Goal: Task Accomplishment & Management: Manage account settings

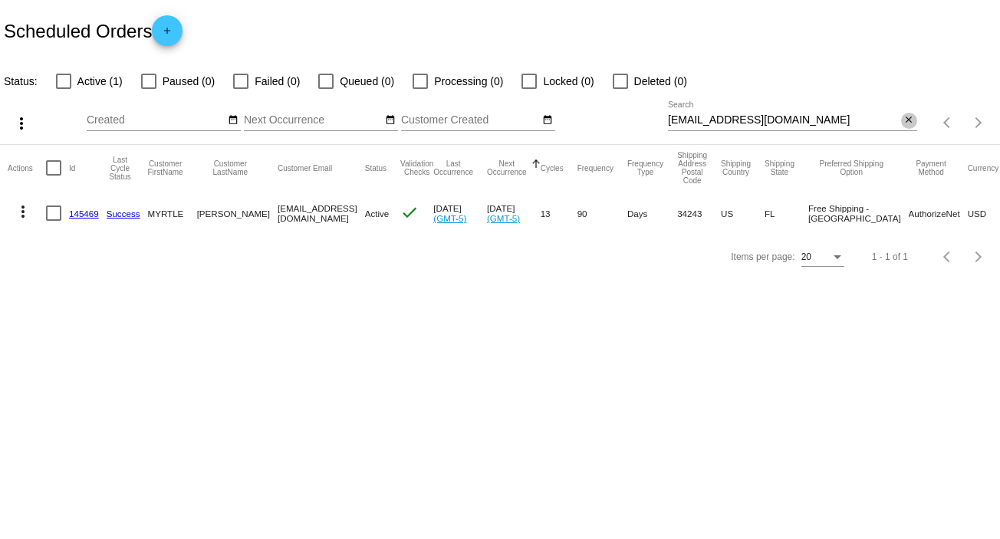
click at [901, 122] on button "close" at bounding box center [909, 121] width 16 height 16
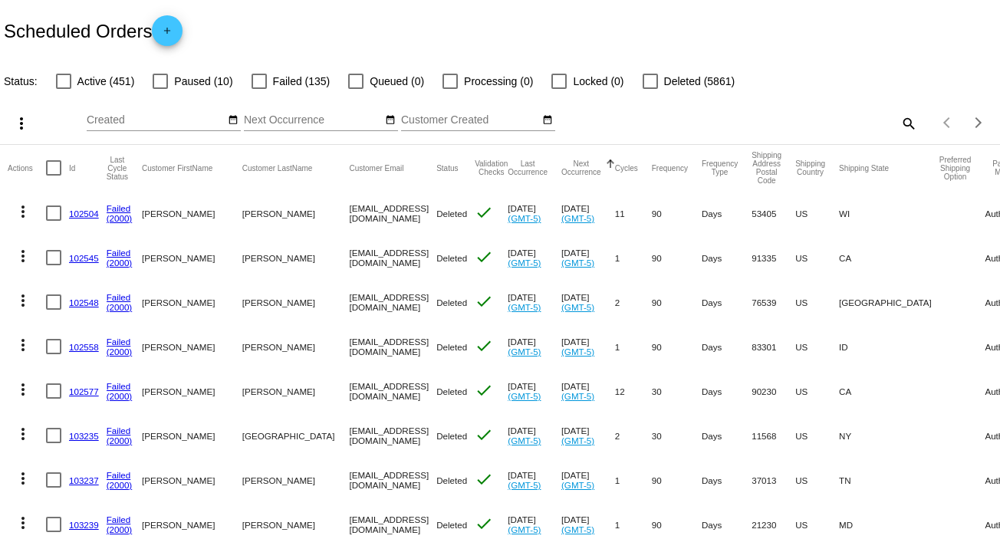
click at [899, 122] on mat-icon "search" at bounding box center [908, 123] width 18 height 24
click at [897, 122] on input "Search" at bounding box center [792, 120] width 249 height 12
paste input "[EMAIL_ADDRESS][DOMAIN_NAME]"
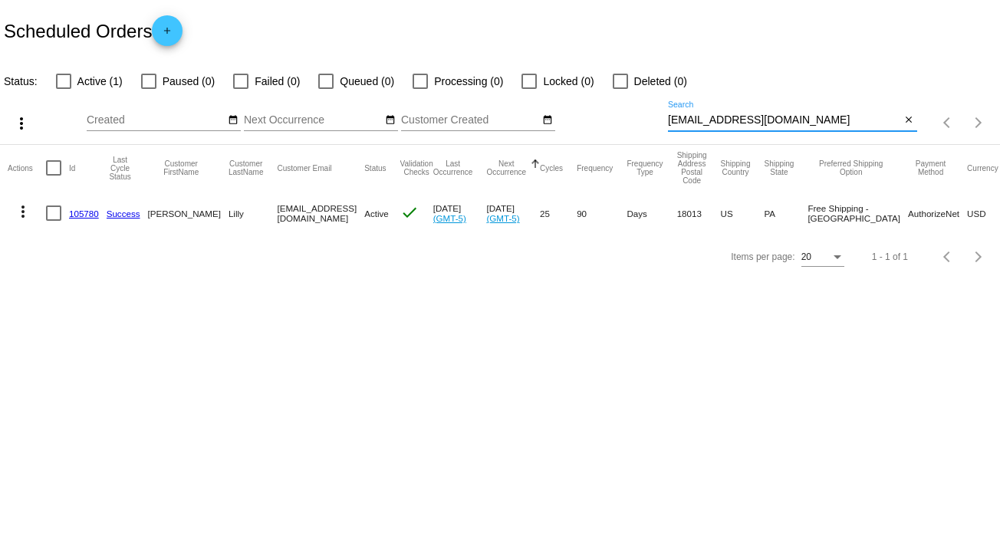
type input "[EMAIL_ADDRESS][DOMAIN_NAME]"
click at [18, 214] on mat-icon "more_vert" at bounding box center [23, 212] width 18 height 18
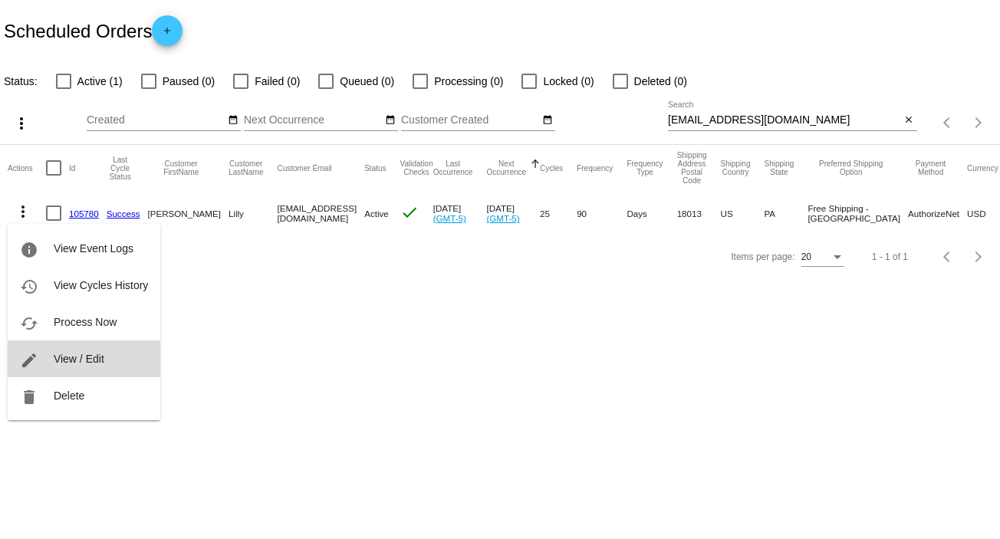
click at [83, 362] on span "View / Edit" at bounding box center [79, 359] width 51 height 12
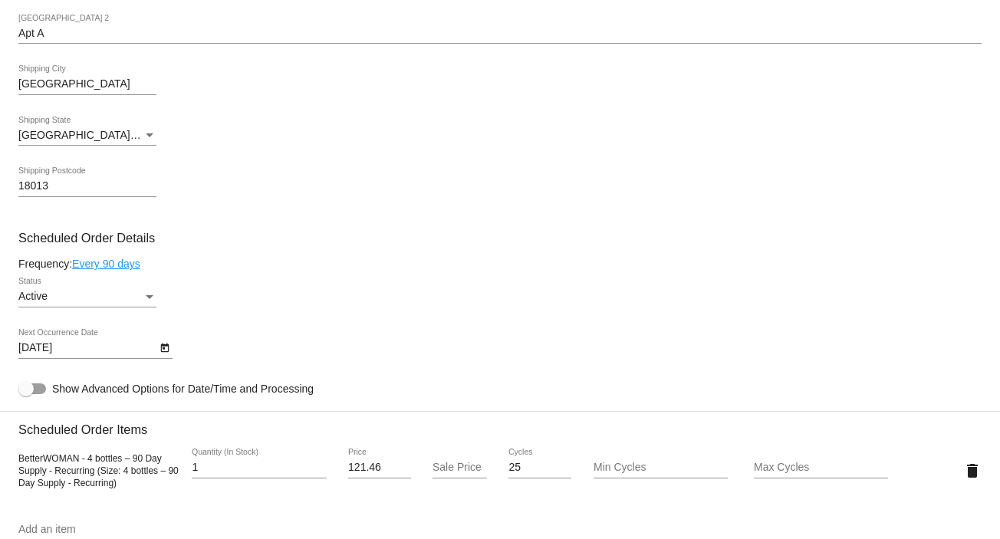
scroll to position [706, 0]
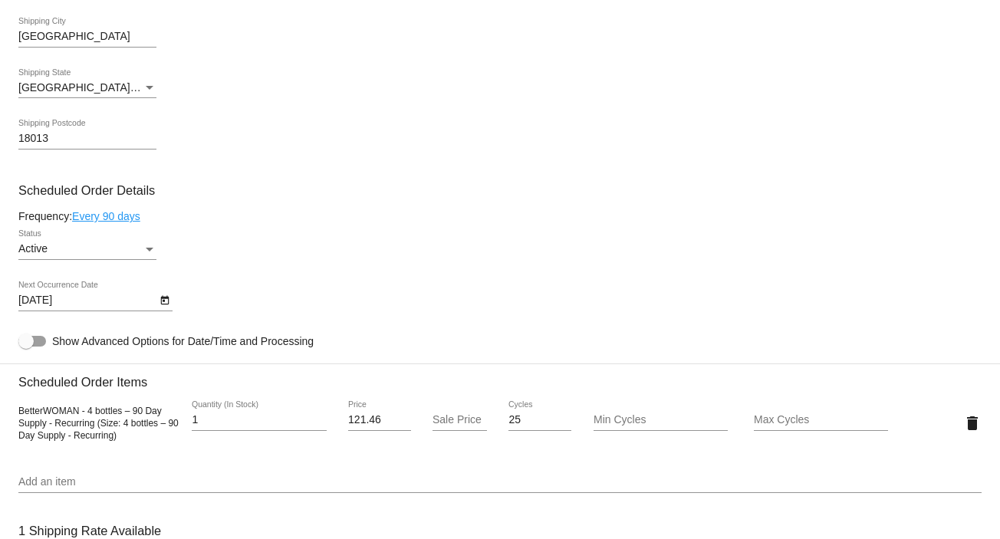
click at [150, 248] on div "Status" at bounding box center [150, 249] width 14 height 12
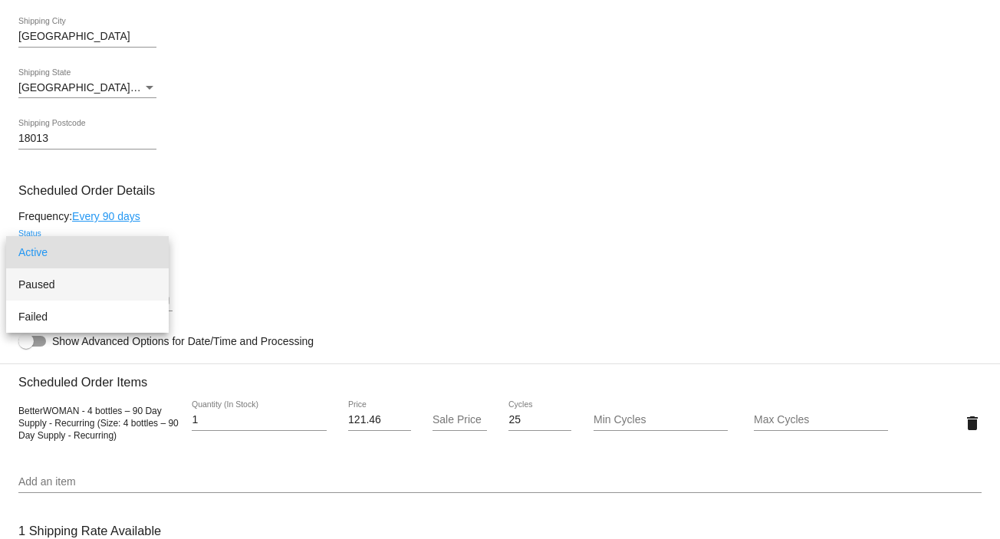
click at [136, 272] on span "Paused" at bounding box center [87, 284] width 138 height 32
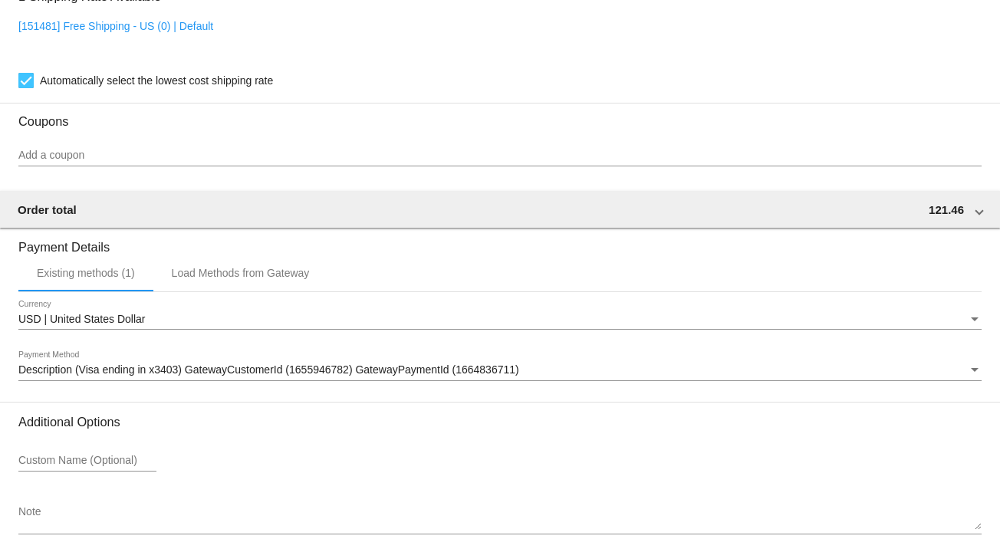
scroll to position [1325, 0]
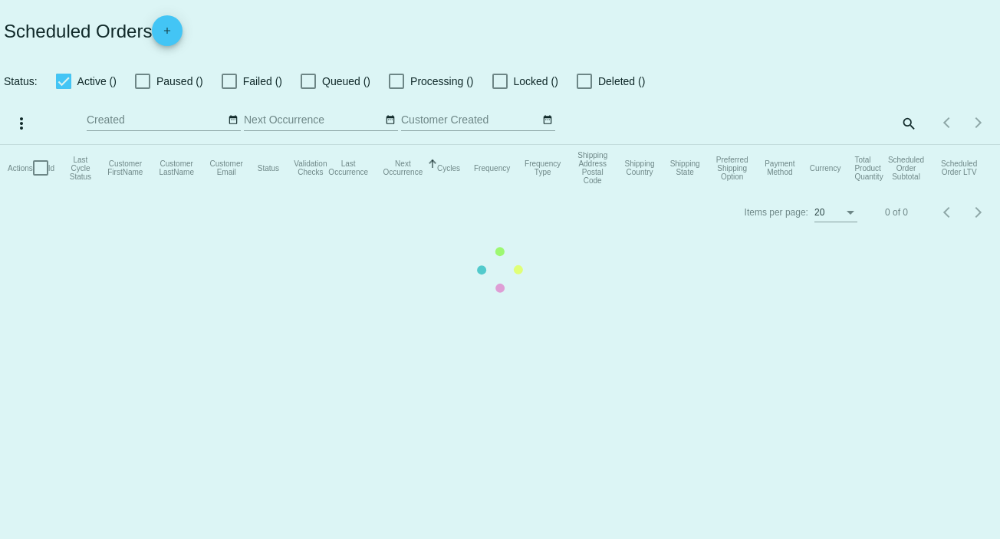
checkbox input "false"
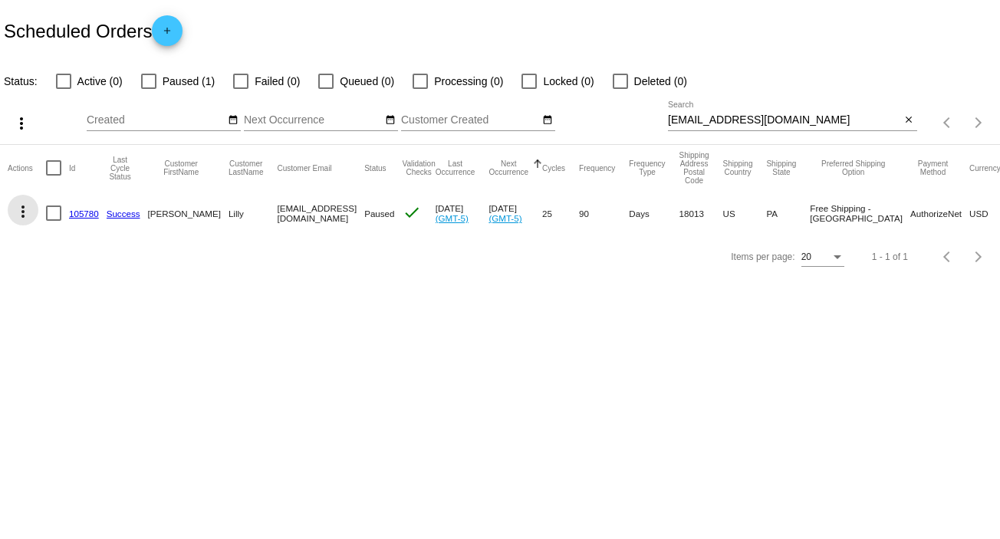
click at [22, 212] on mat-icon "more_vert" at bounding box center [23, 212] width 18 height 18
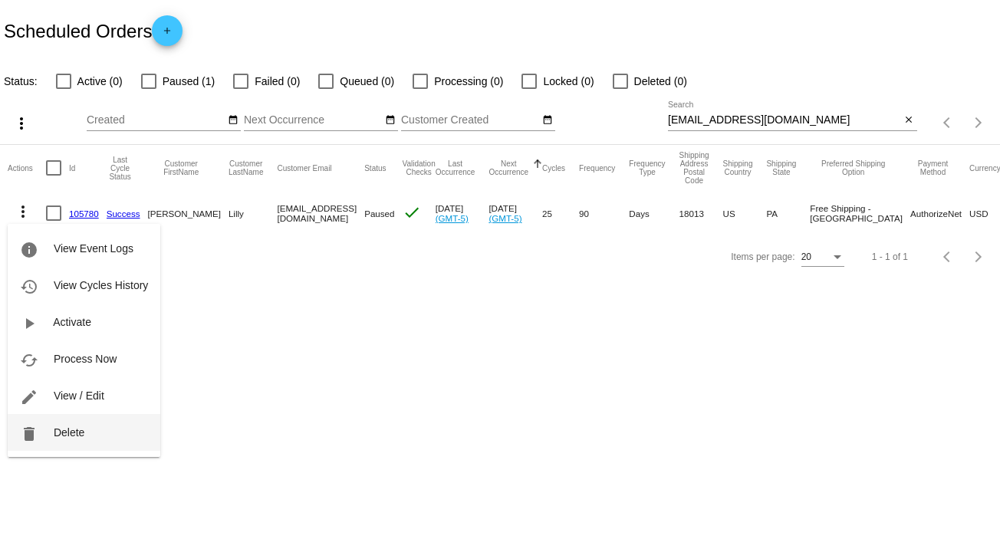
click at [88, 430] on button "delete Delete" at bounding box center [84, 432] width 153 height 37
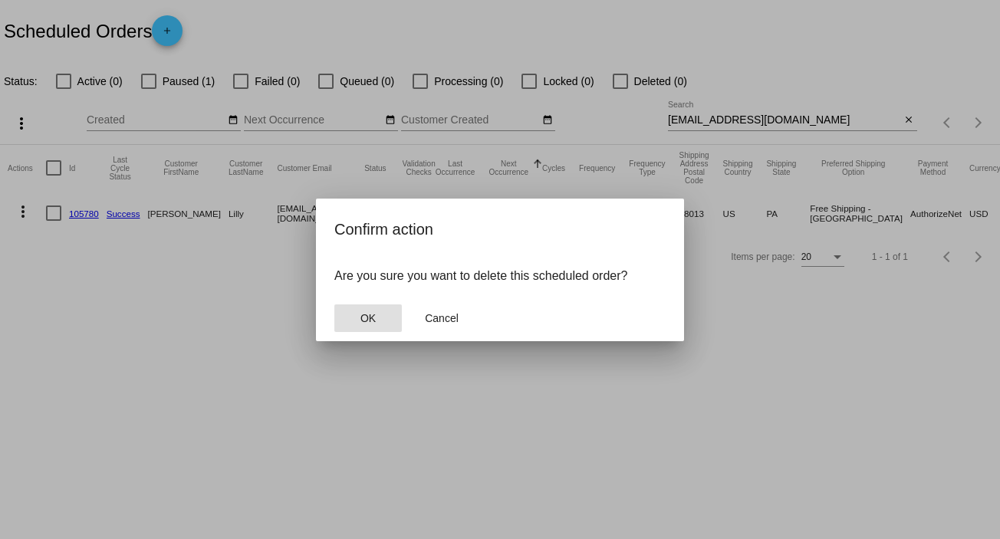
click at [380, 306] on button "OK" at bounding box center [368, 319] width 68 height 28
